Goal: Task Accomplishment & Management: Use online tool/utility

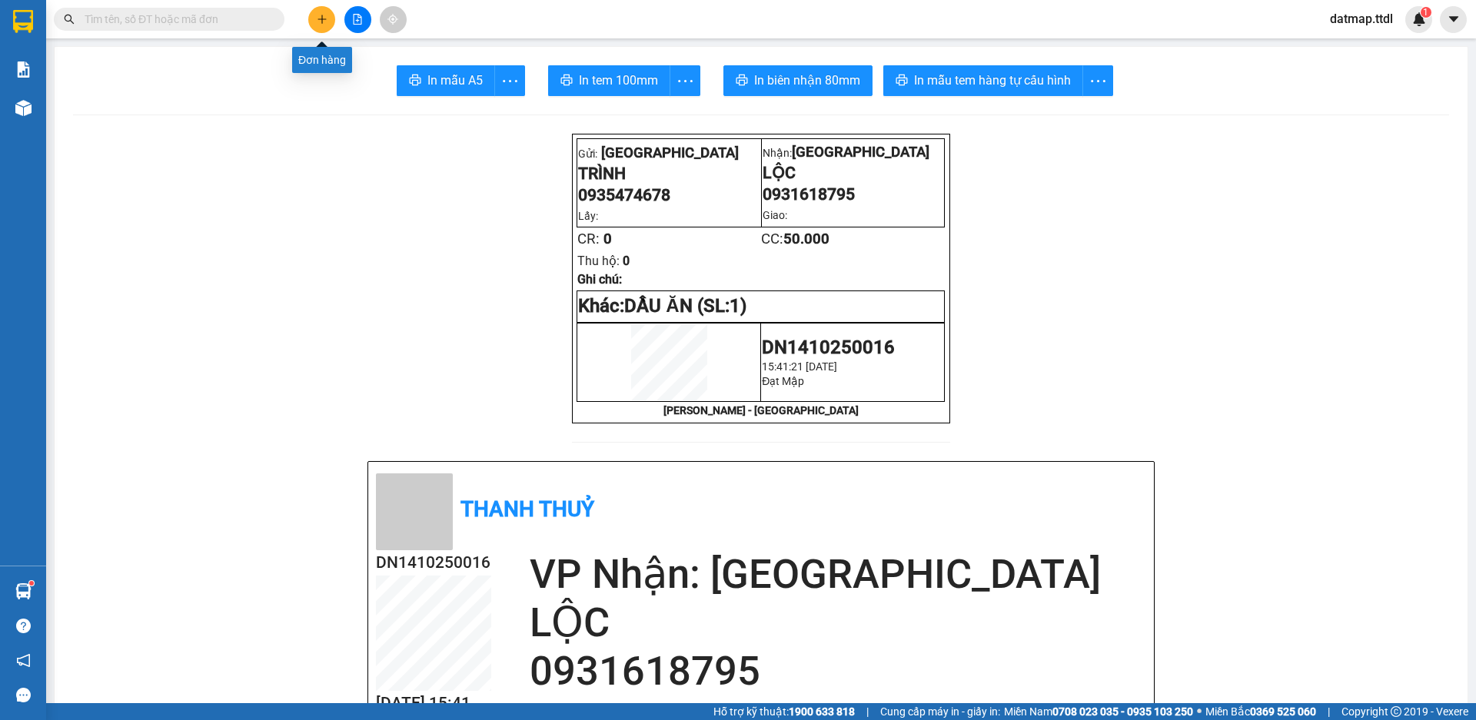
click at [321, 17] on icon "plus" at bounding box center [322, 19] width 11 height 11
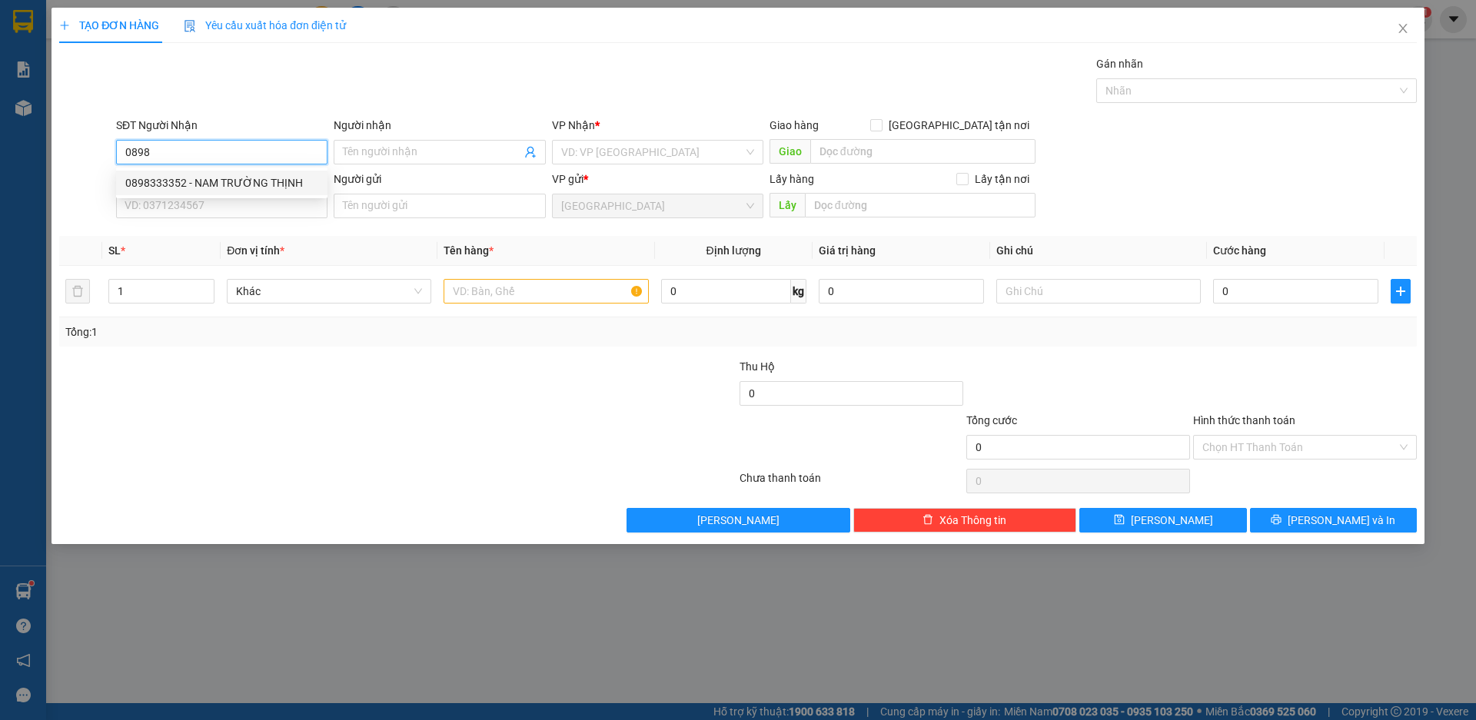
click at [123, 183] on div "0898333352 - NAM TRƯỜNG THỊNH" at bounding box center [221, 183] width 211 height 25
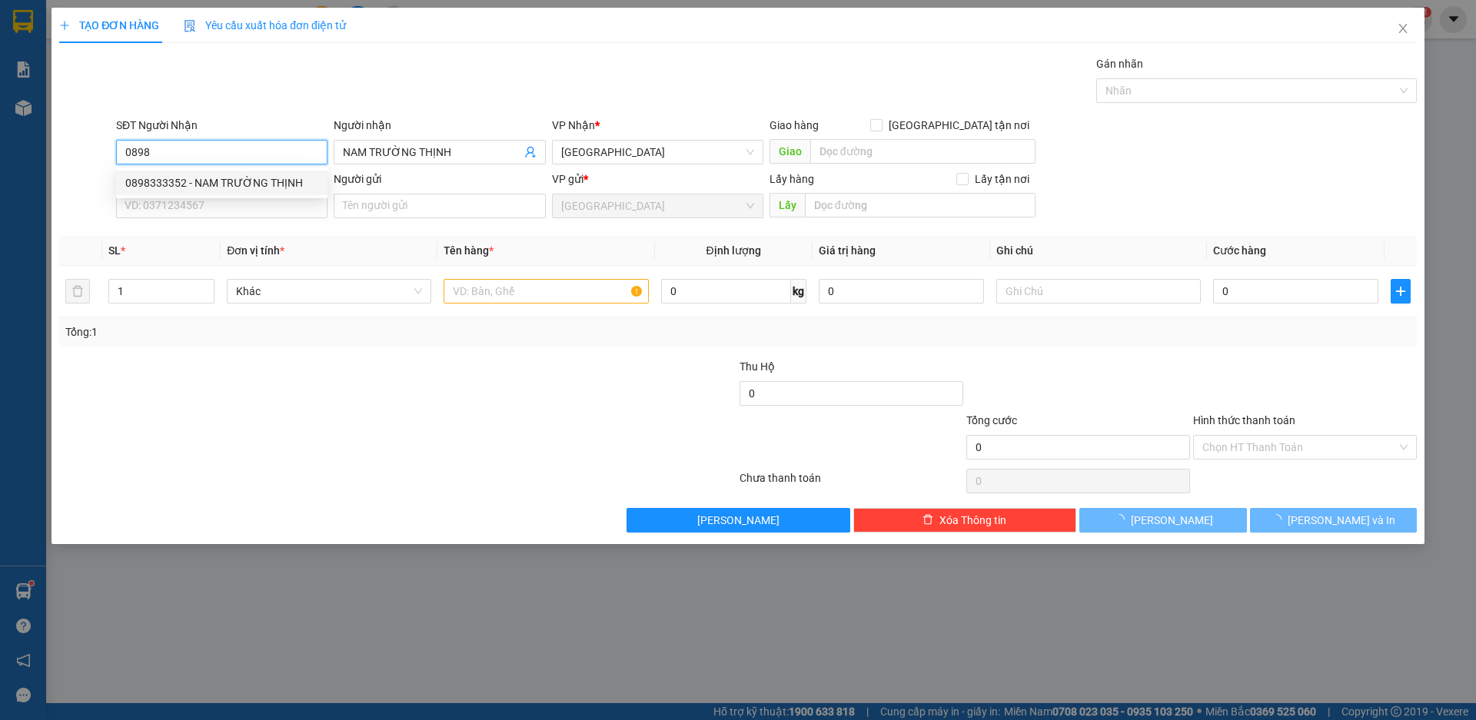
type input "0898333352"
type input "NAM TRƯỜNG THỊNH"
type input "40.000"
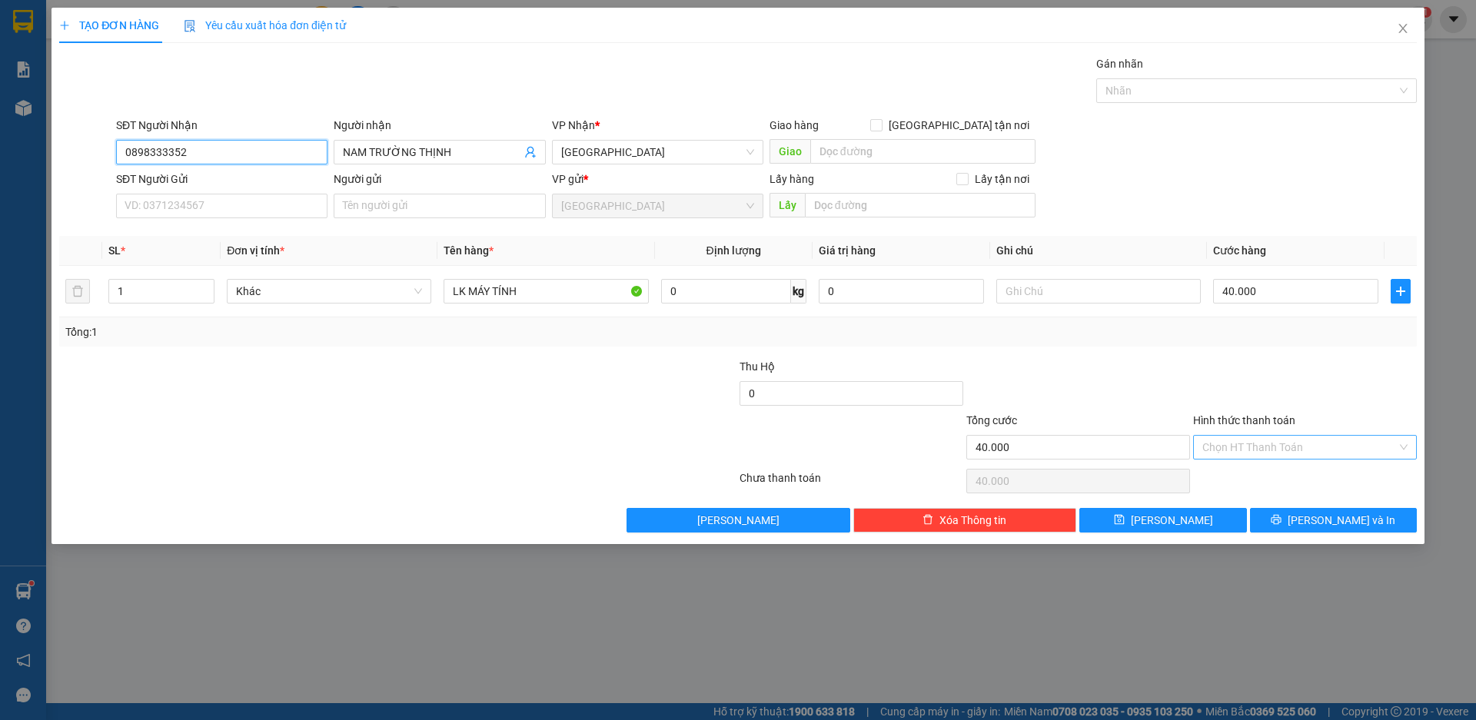
type input "0898333352"
drag, startPoint x: 1241, startPoint y: 446, endPoint x: 1258, endPoint y: 467, distance: 27.4
click at [1242, 445] on input "Hình thức thanh toán" at bounding box center [1299, 447] width 194 height 23
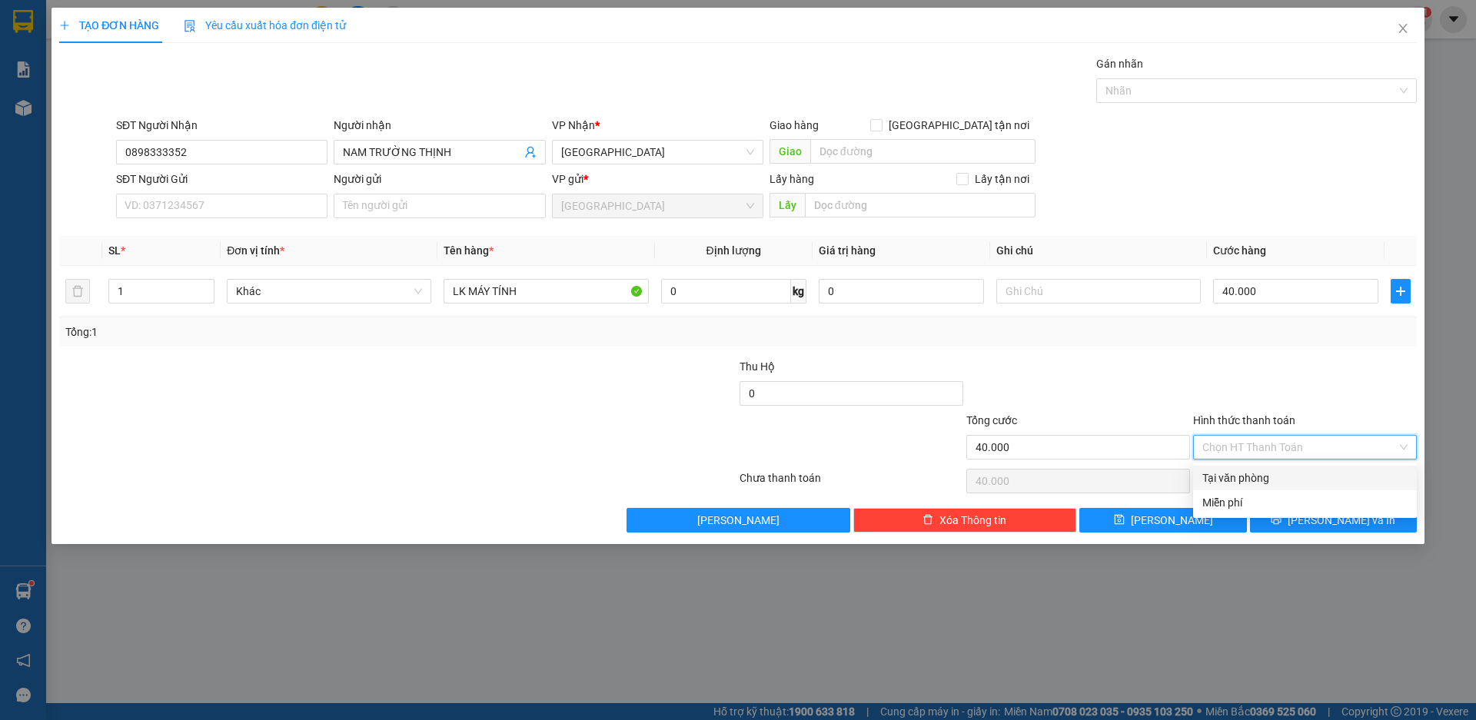
drag, startPoint x: 1255, startPoint y: 476, endPoint x: 1278, endPoint y: 497, distance: 31.0
click at [1254, 476] on div "Tại văn phòng" at bounding box center [1304, 478] width 205 height 17
type input "0"
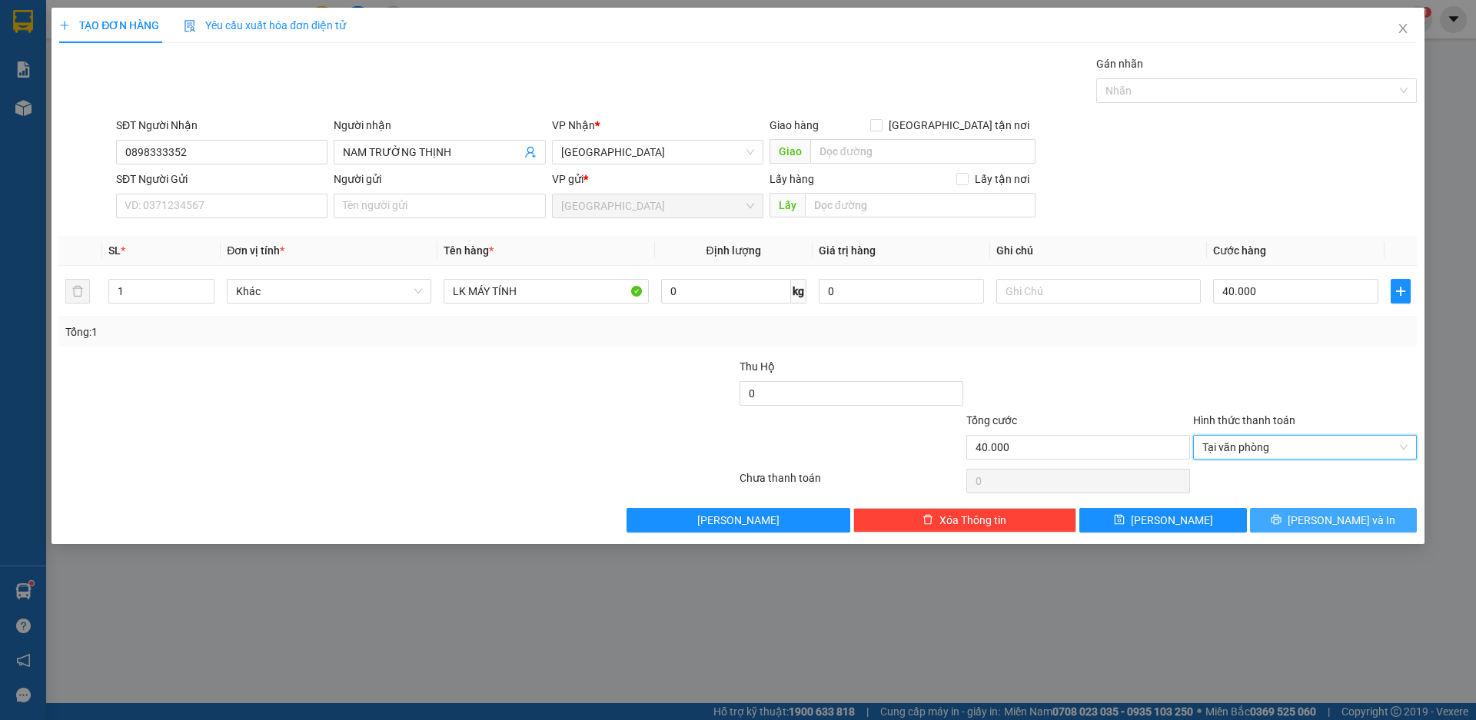
click at [1281, 515] on icon "printer" at bounding box center [1276, 519] width 11 height 11
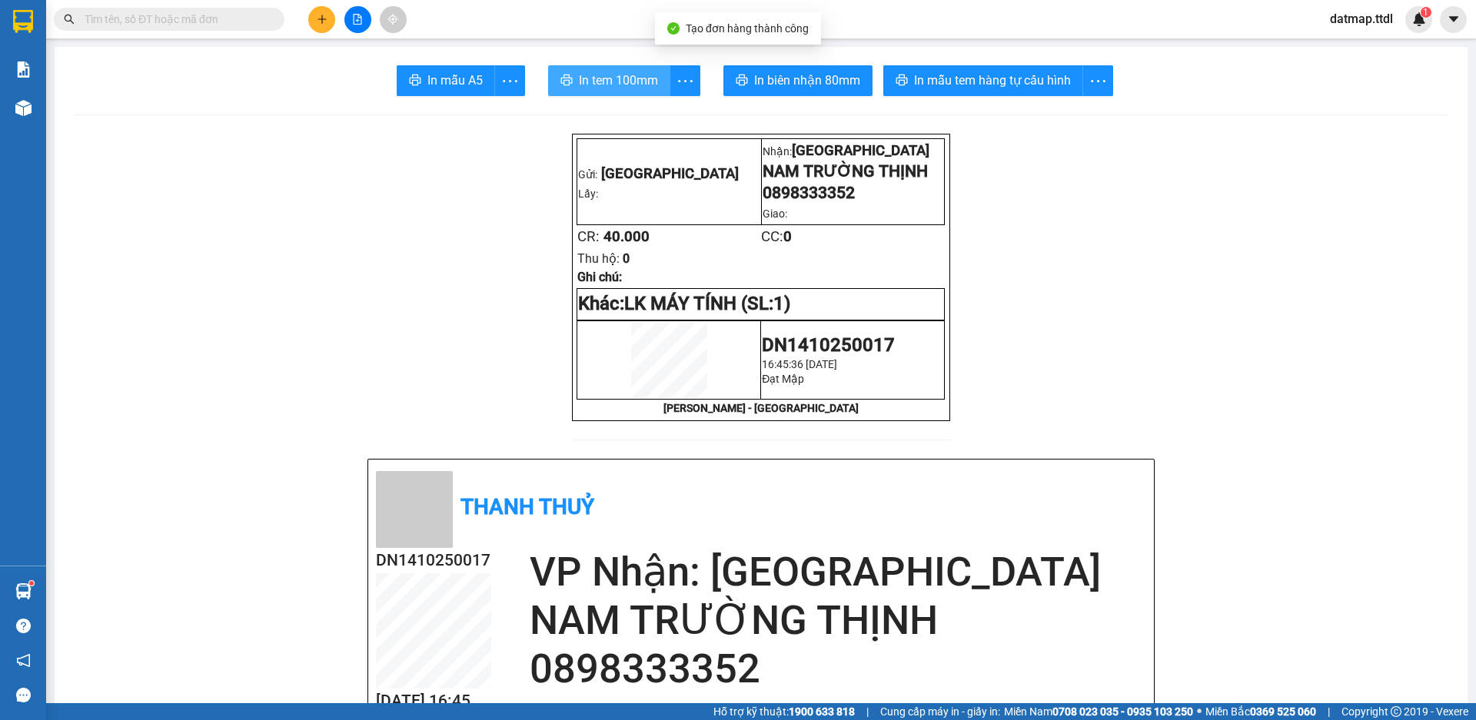
click at [585, 83] on span "In tem 100mm" at bounding box center [618, 80] width 79 height 19
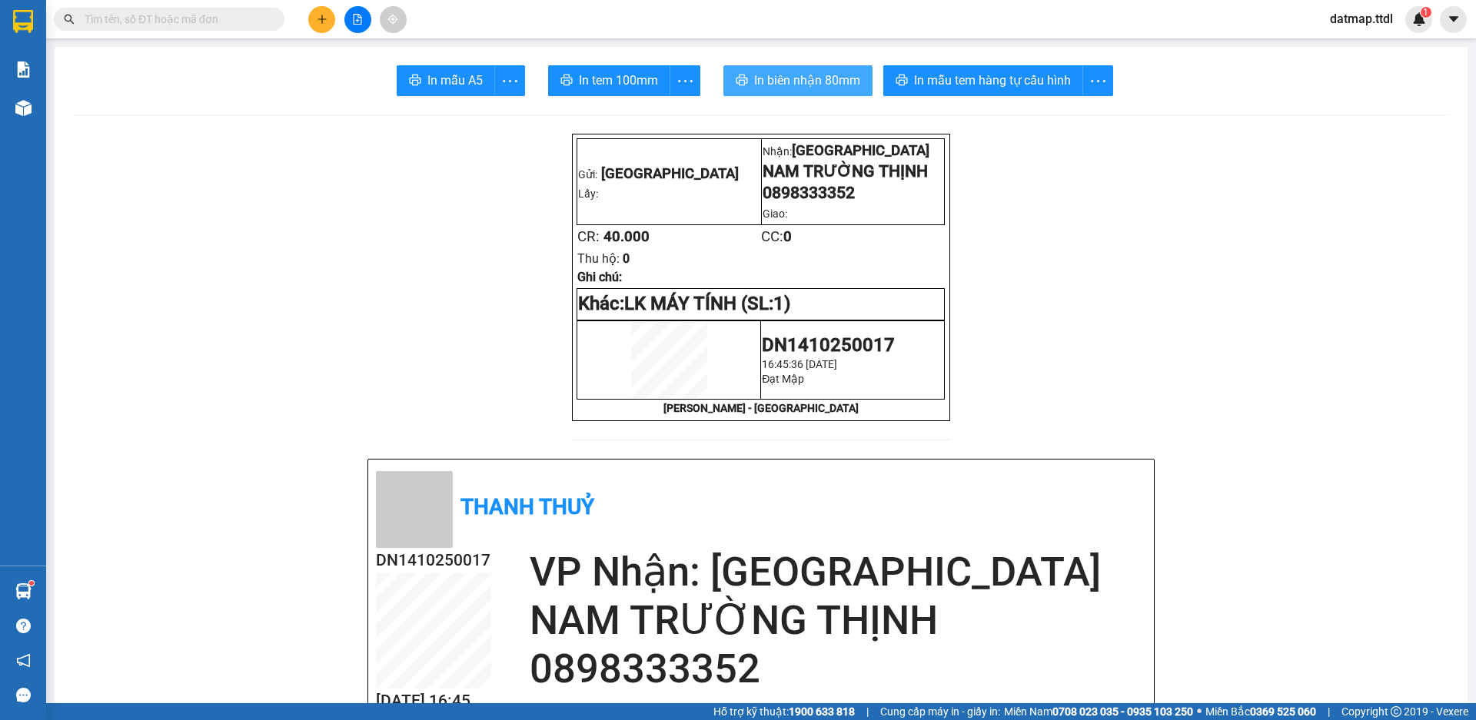
click at [790, 70] on button "In biên nhận 80mm" at bounding box center [797, 80] width 149 height 31
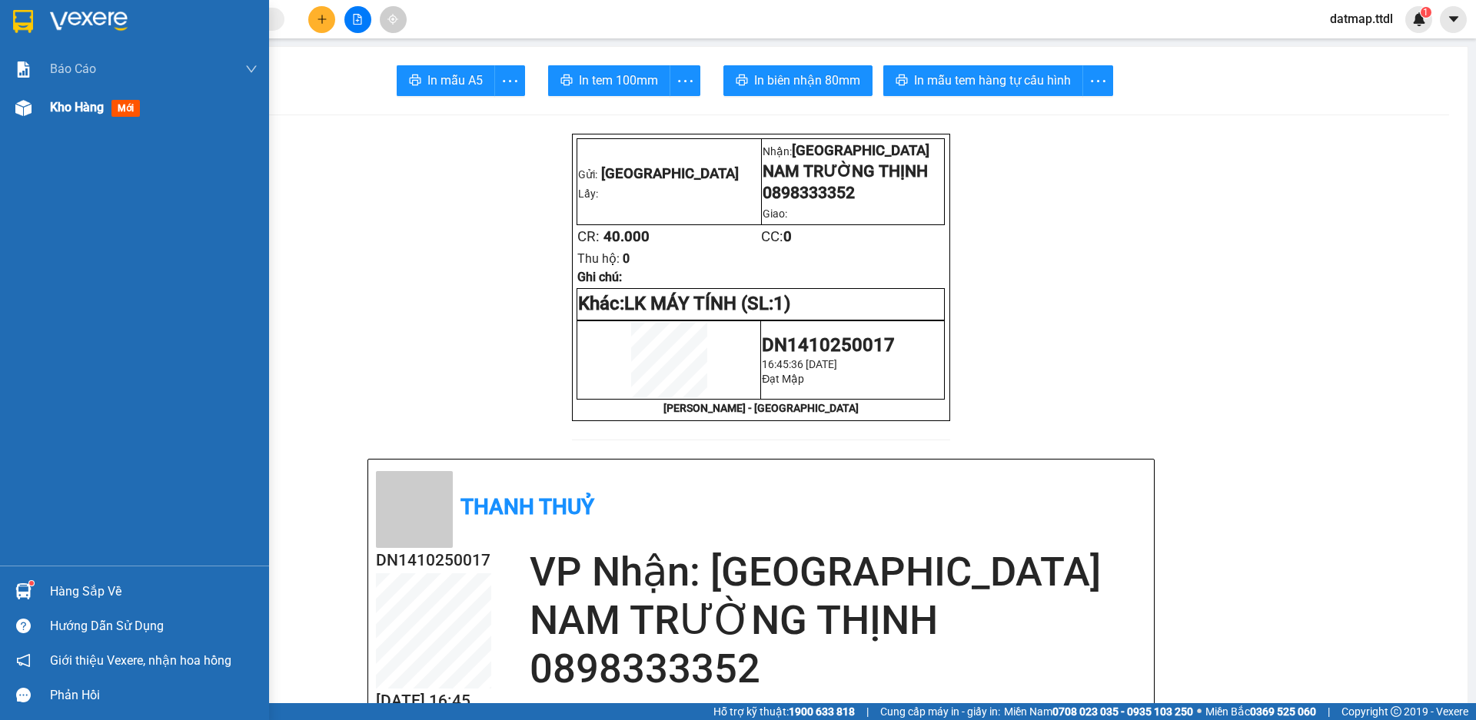
click at [78, 119] on div "Kho hàng mới" at bounding box center [154, 107] width 208 height 38
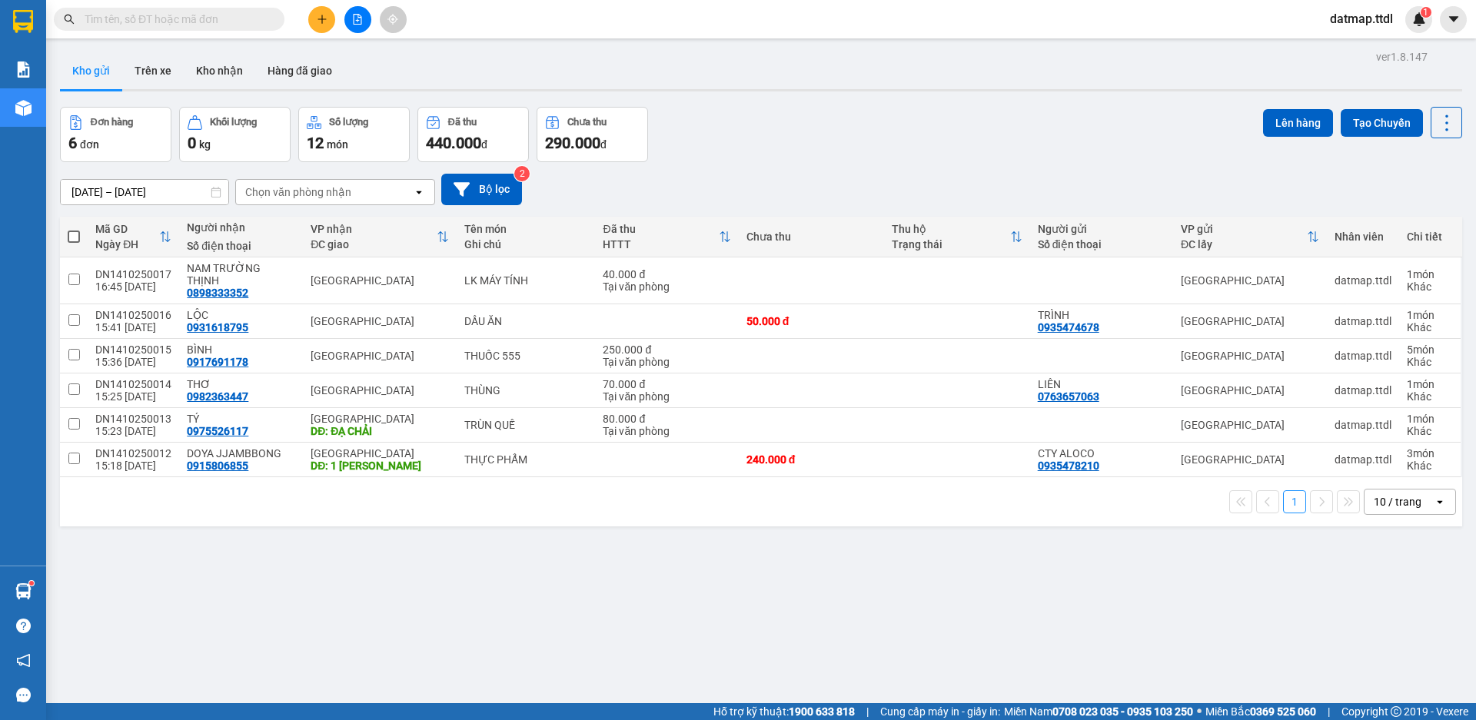
click at [75, 237] on span at bounding box center [74, 237] width 12 height 12
click at [74, 229] on input "checkbox" at bounding box center [74, 229] width 0 height 0
checkbox input "true"
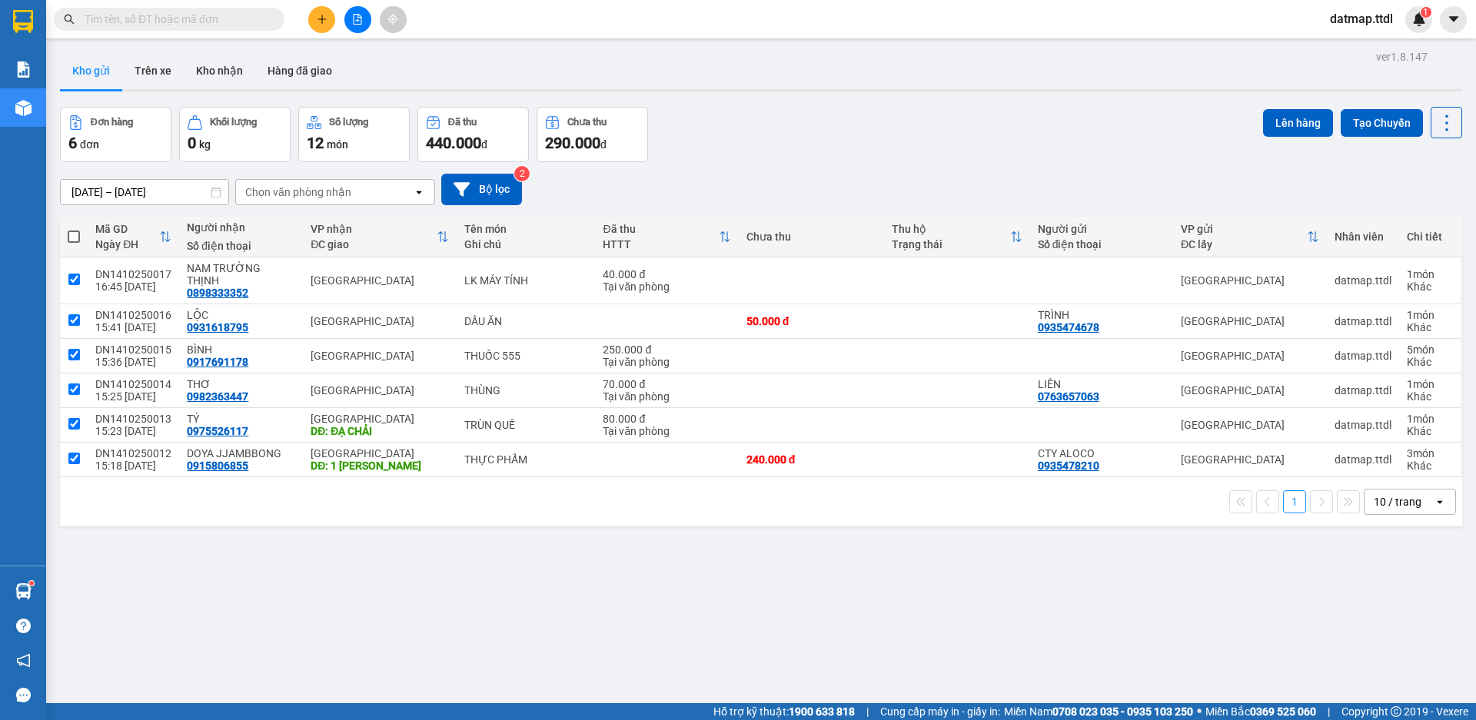
checkbox input "true"
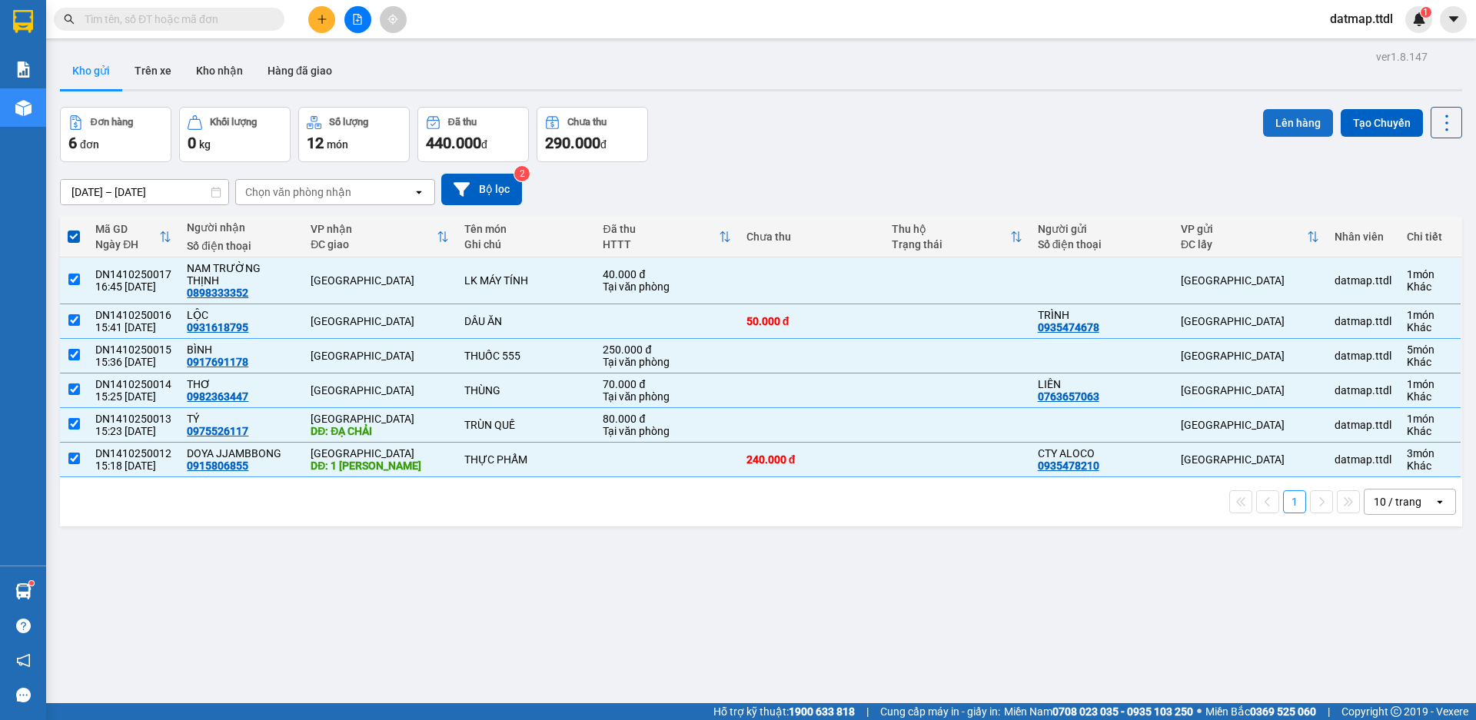
click at [1282, 128] on button "Lên hàng" at bounding box center [1298, 123] width 70 height 28
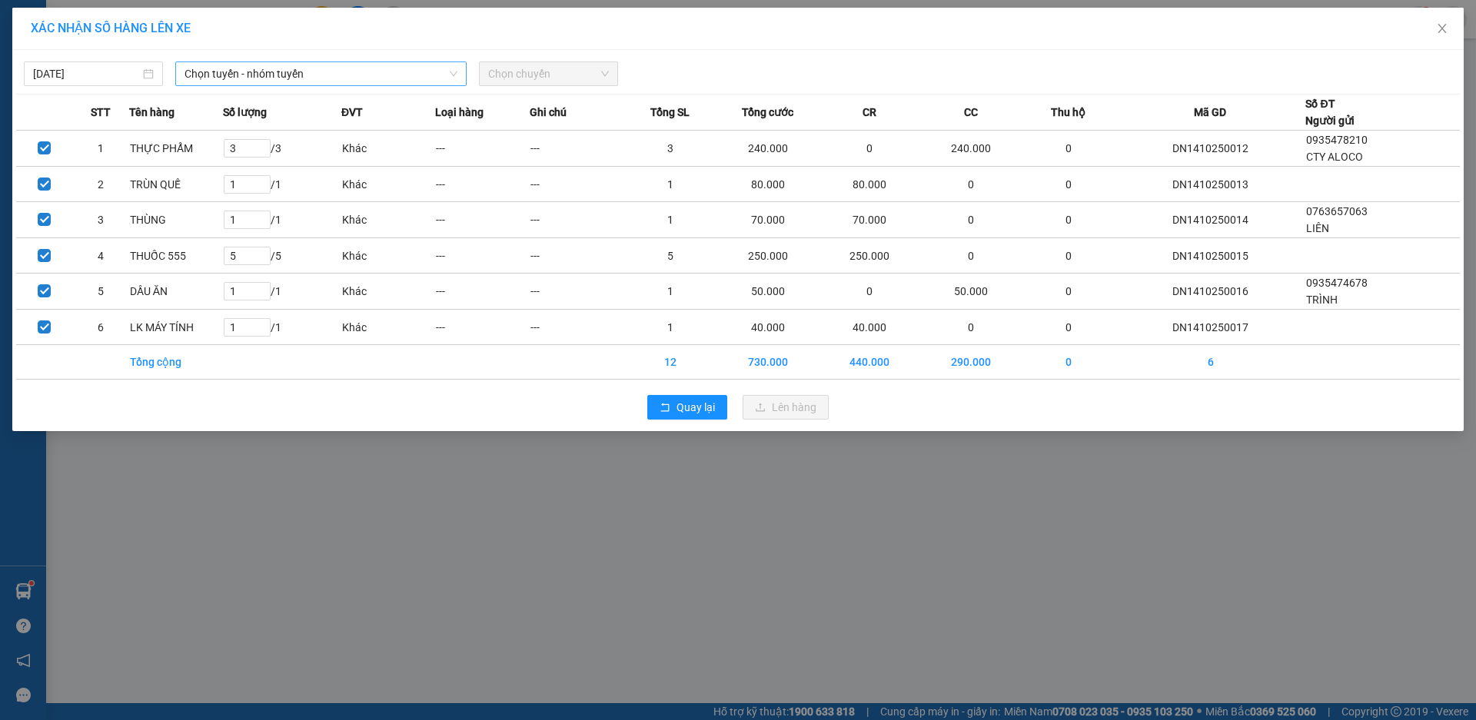
click at [270, 69] on span "Chọn tuyến - nhóm tuyến" at bounding box center [320, 73] width 273 height 23
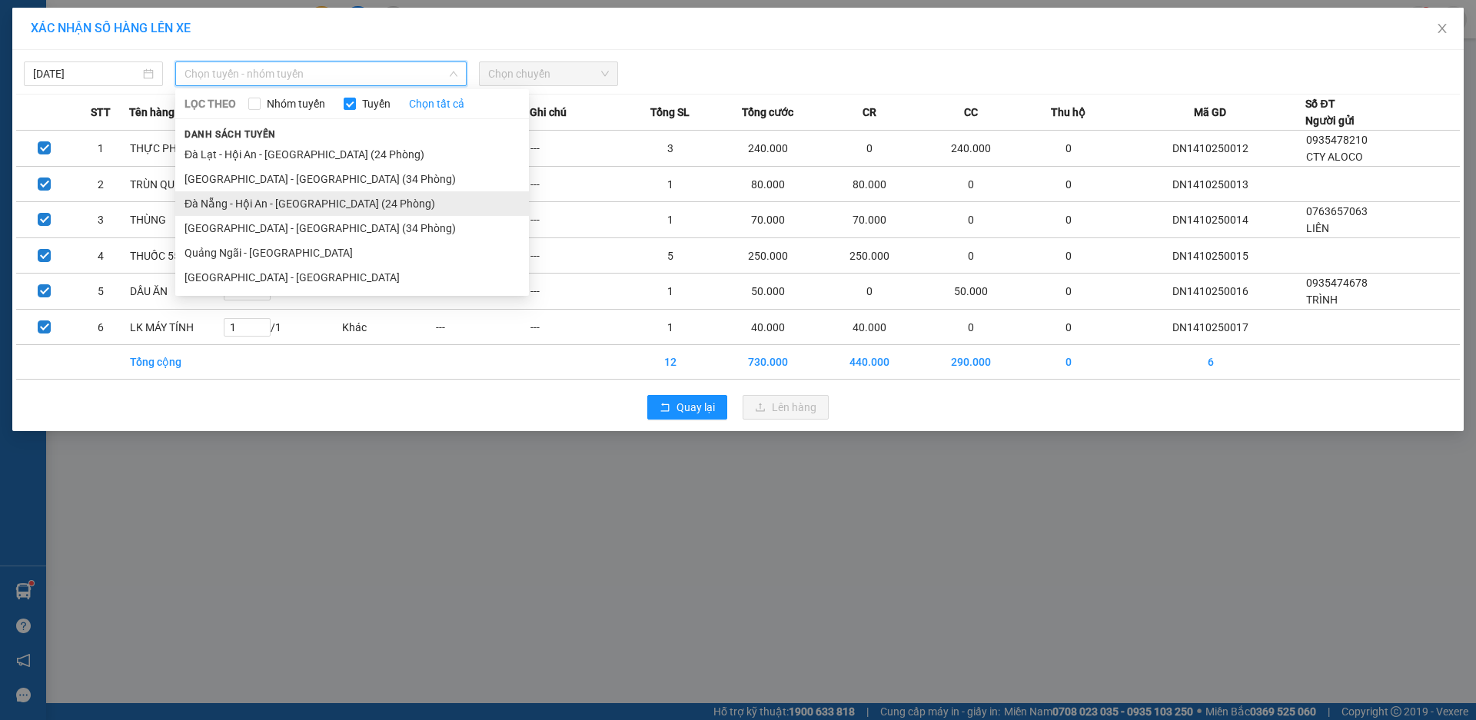
click at [264, 205] on li "Đà Nẵng - Hội An - [GEOGRAPHIC_DATA] (24 Phòng)" at bounding box center [352, 203] width 354 height 25
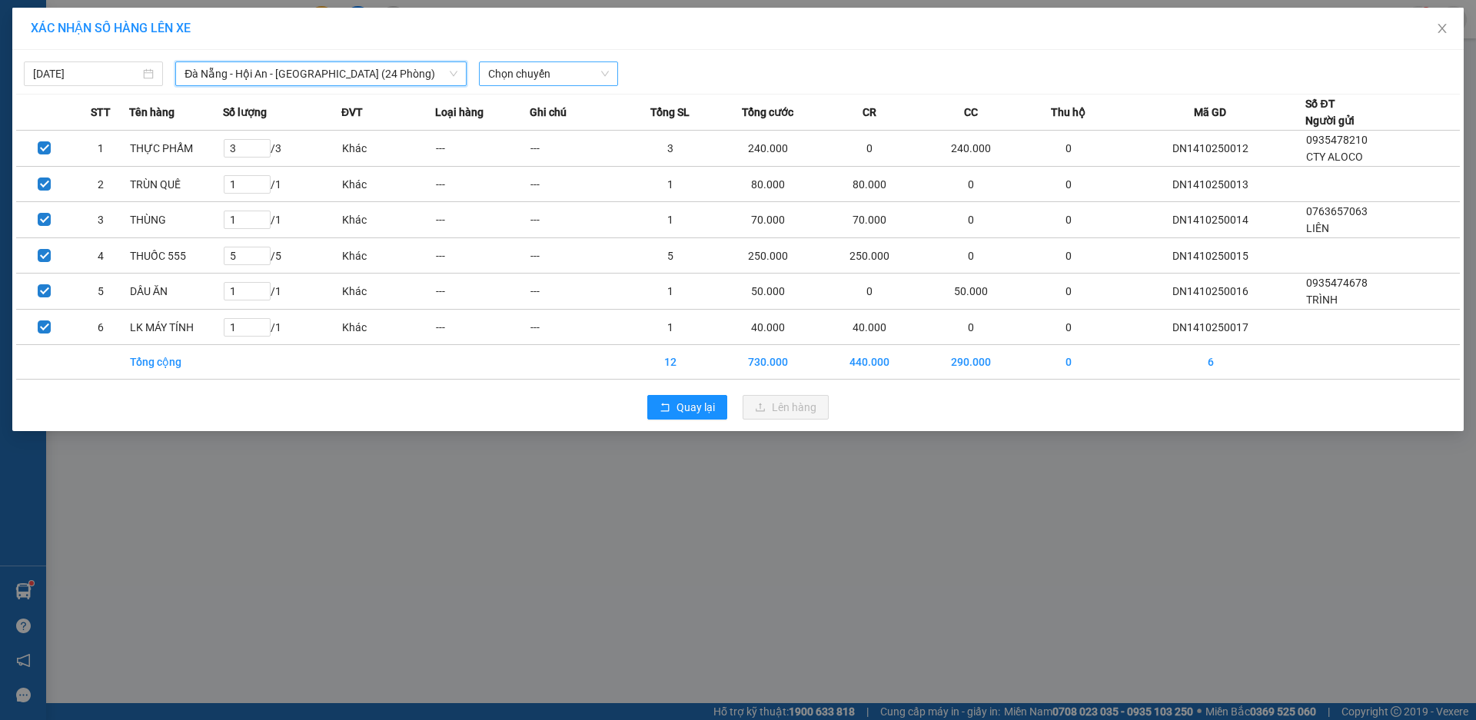
click at [553, 85] on span "Chọn chuyến" at bounding box center [548, 73] width 121 height 23
click at [557, 128] on div "17:00 - 49H-036.44" at bounding box center [548, 129] width 120 height 17
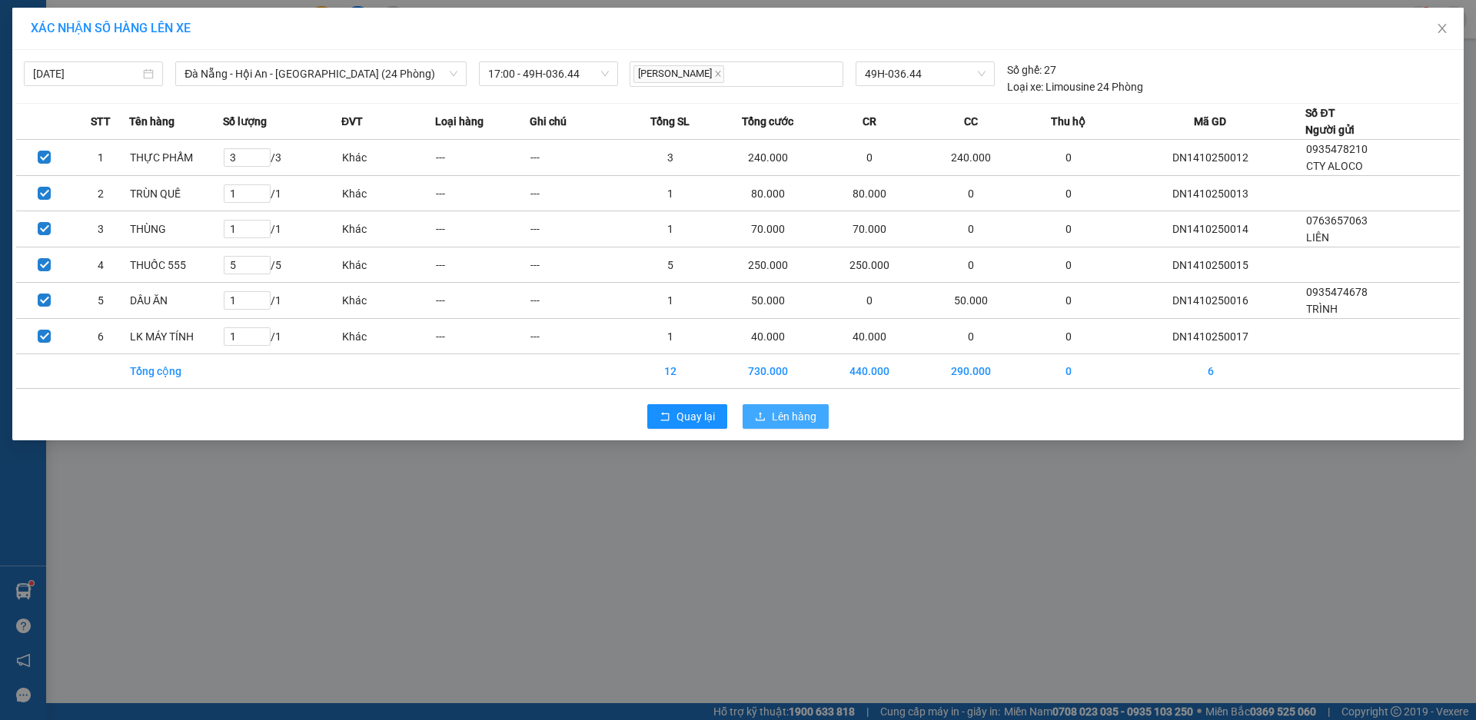
click at [792, 414] on span "Lên hàng" at bounding box center [794, 416] width 45 height 17
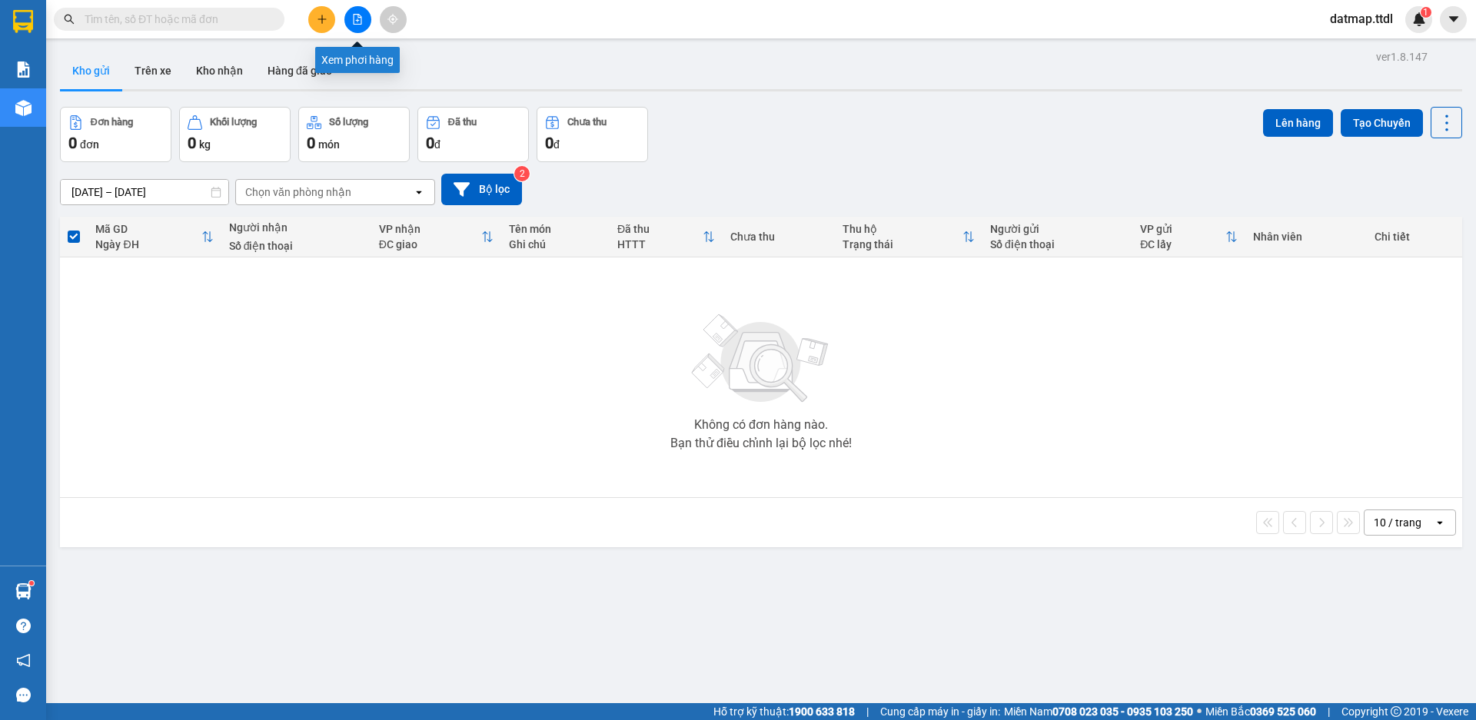
click at [364, 20] on button at bounding box center [357, 19] width 27 height 27
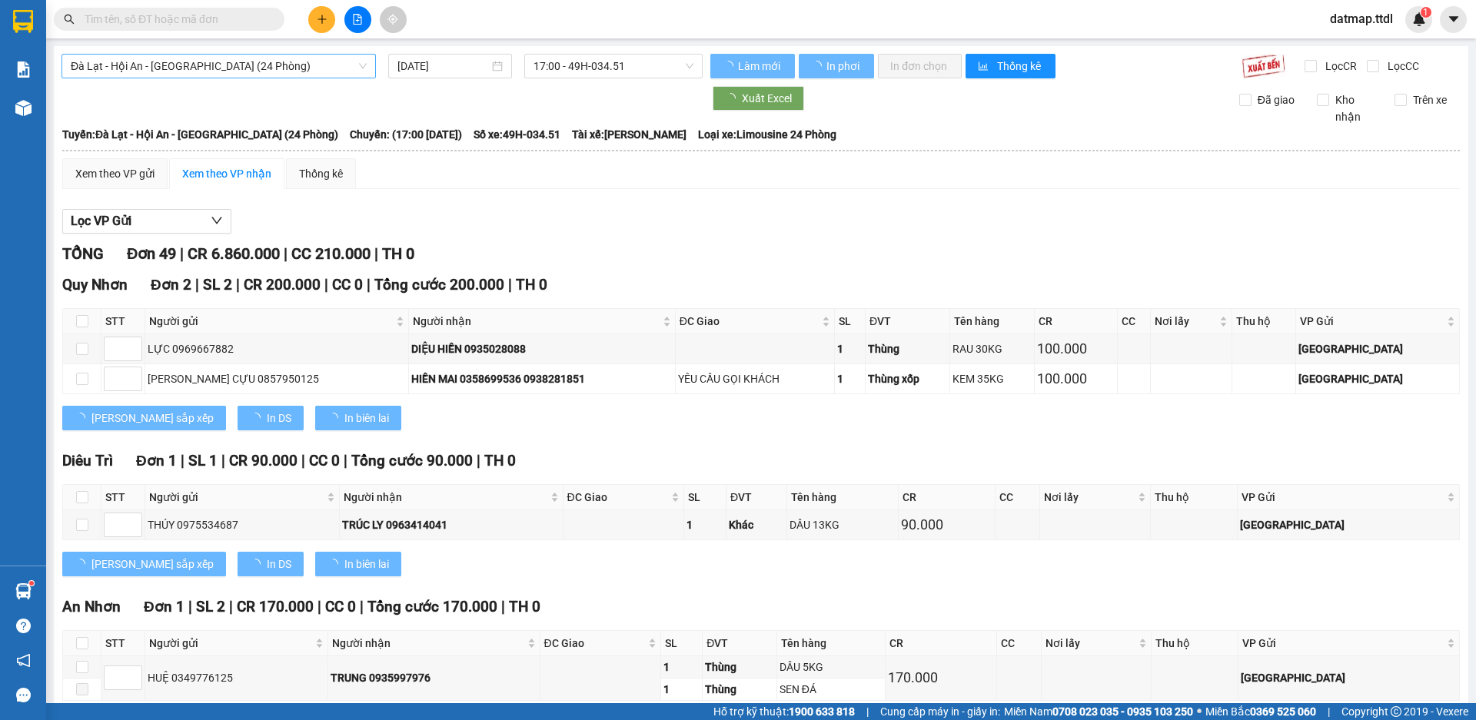
click at [278, 68] on span "Đà Lạt - Hội An - [GEOGRAPHIC_DATA] (24 Phòng)" at bounding box center [219, 66] width 296 height 23
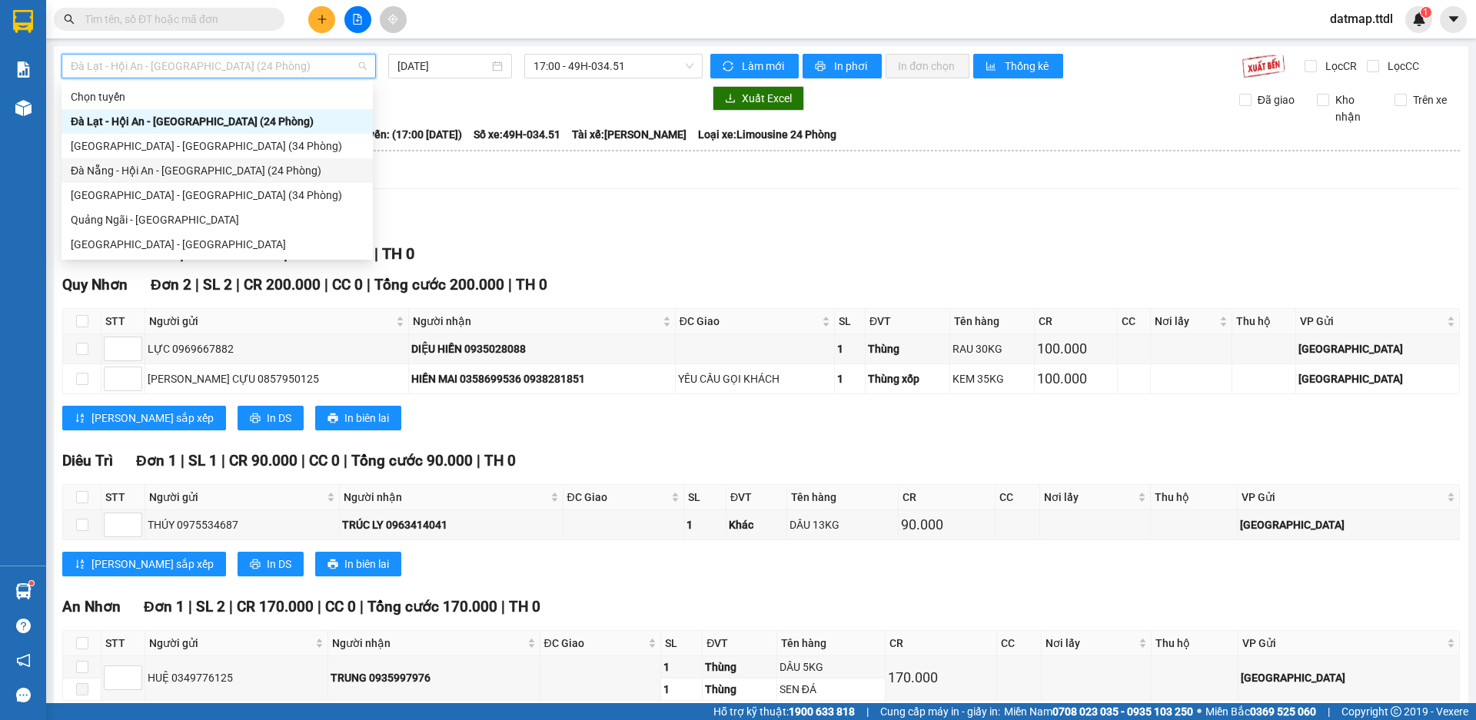
click at [179, 174] on div "Đà Nẵng - Hội An - [GEOGRAPHIC_DATA] (24 Phòng)" at bounding box center [217, 170] width 293 height 17
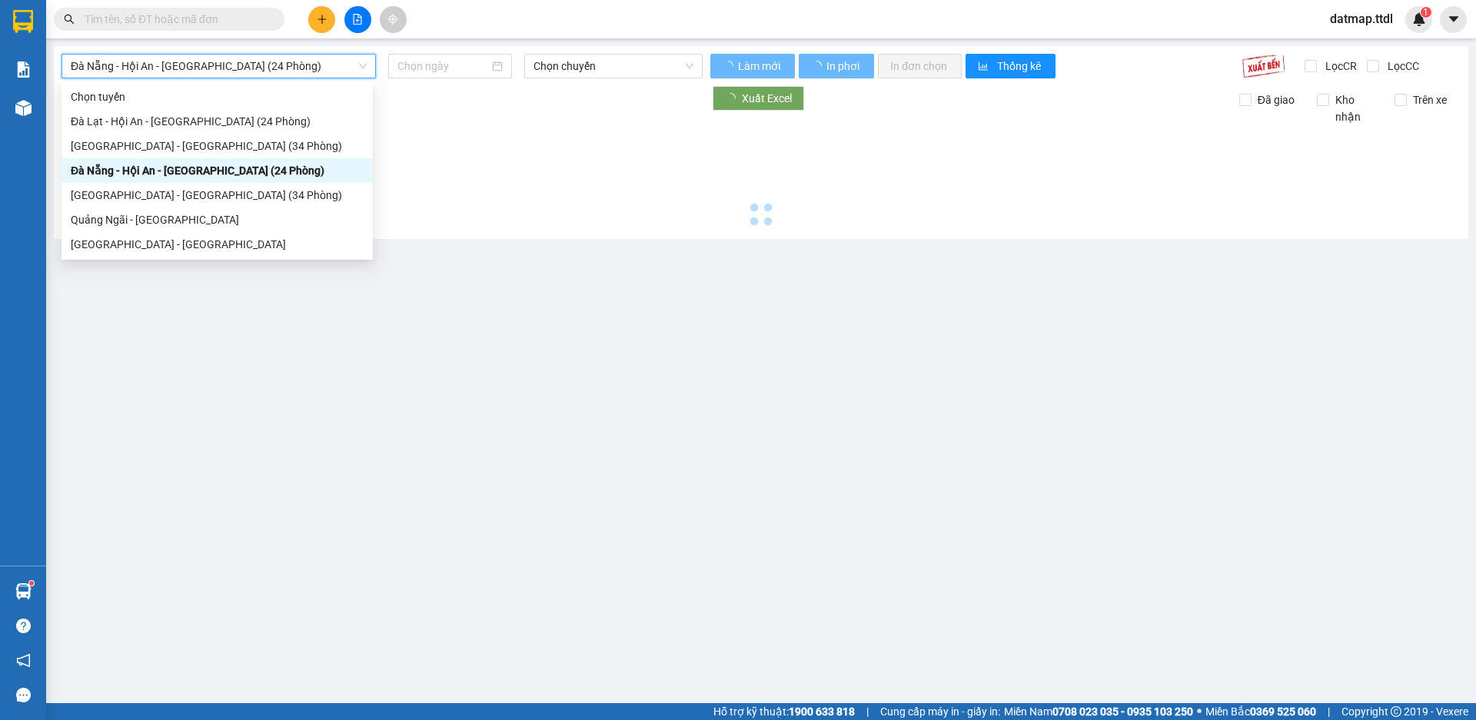
type input "[DATE]"
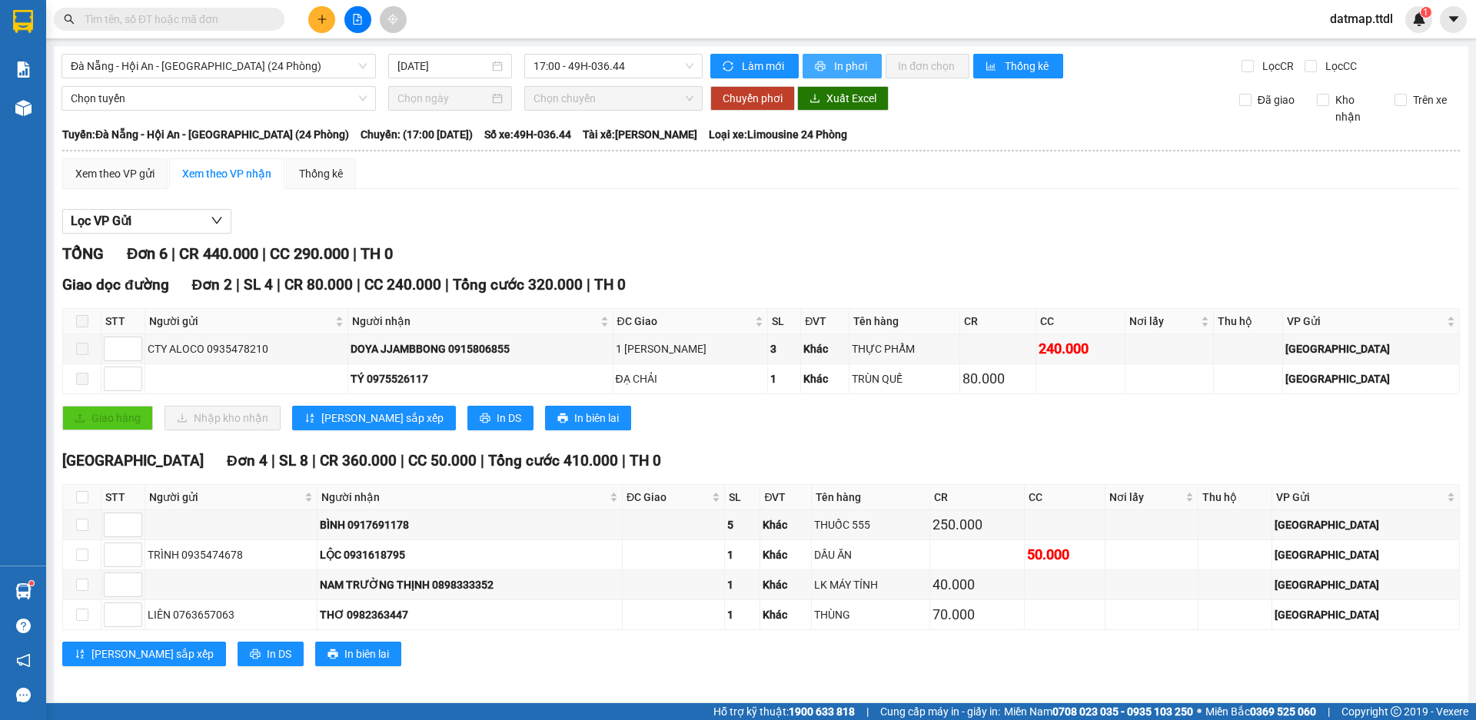
click at [843, 68] on span "In phơi" at bounding box center [851, 66] width 35 height 17
